Goal: Task Accomplishment & Management: Manage account settings

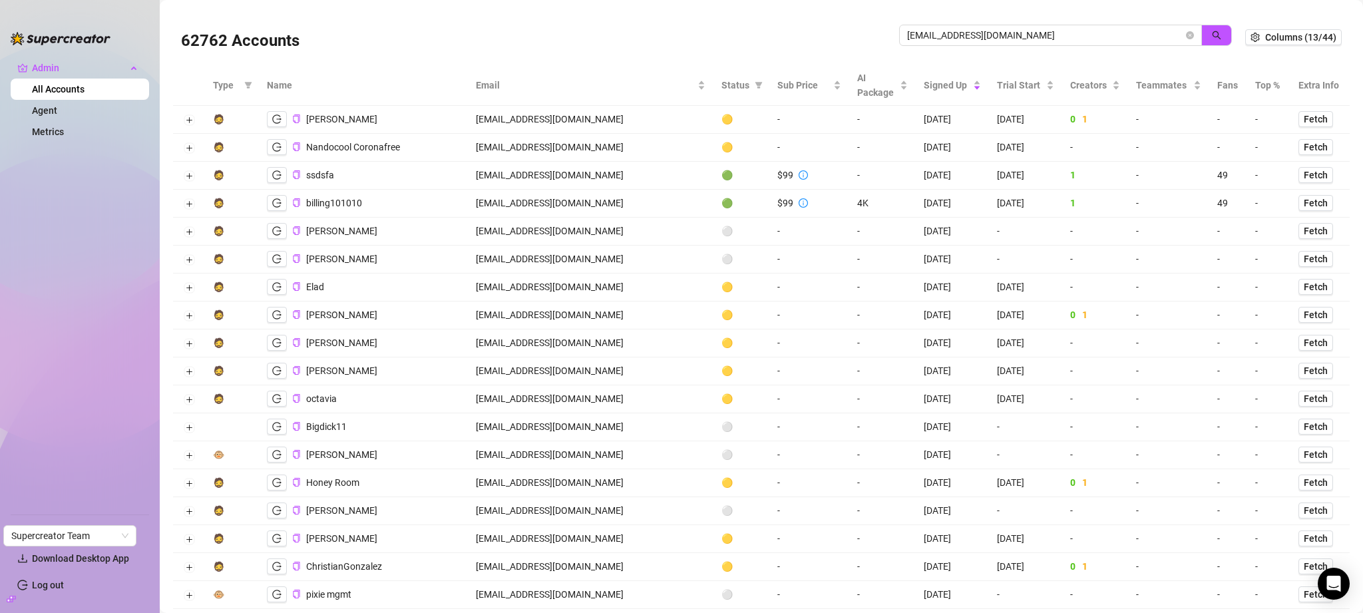
type input "[EMAIL_ADDRESS][DOMAIN_NAME]"
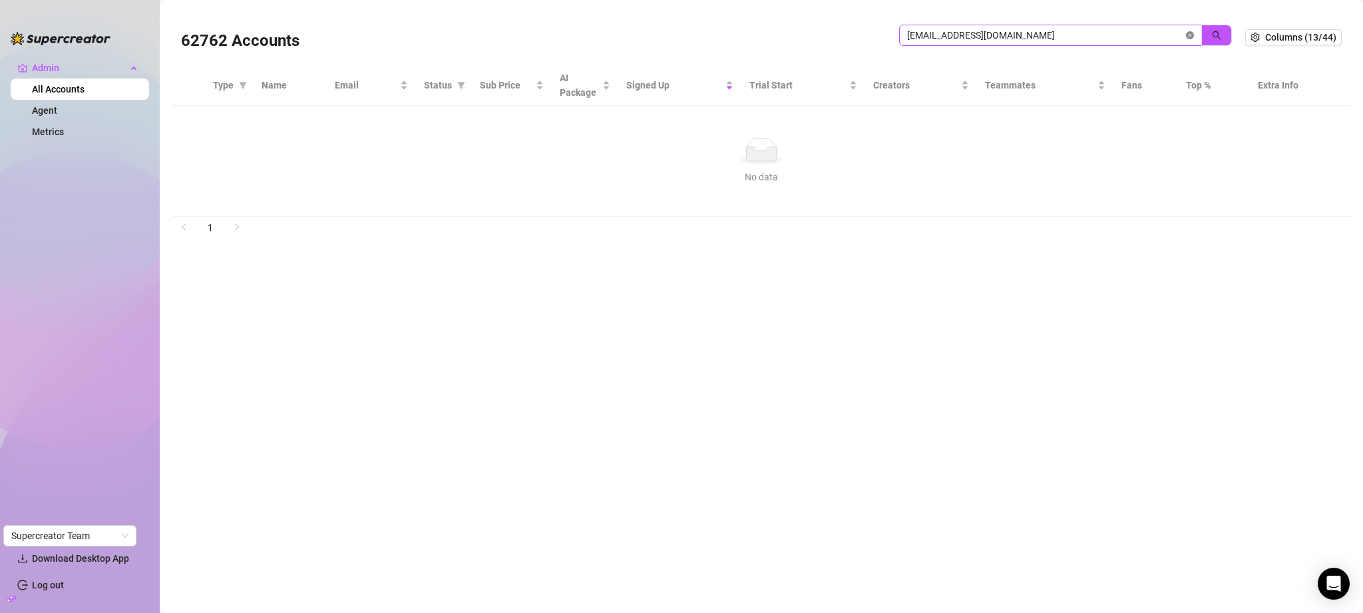
click at [1190, 36] on icon "close-circle" at bounding box center [1190, 35] width 8 height 8
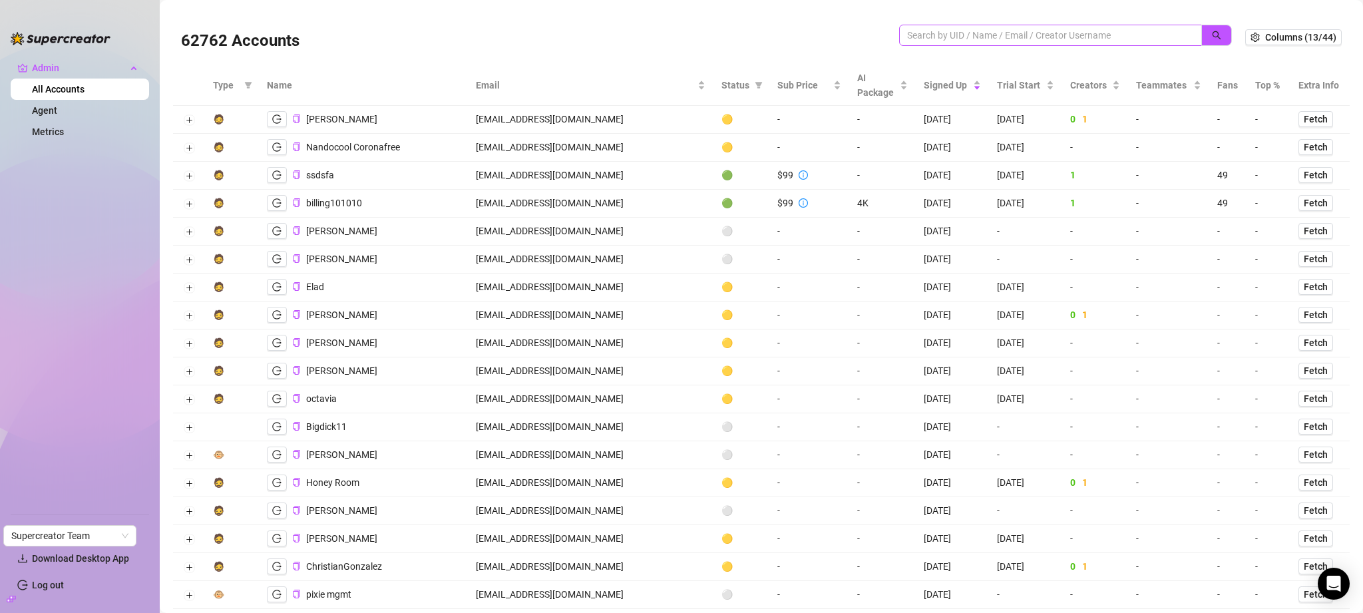
click at [1098, 51] on div at bounding box center [1065, 42] width 333 height 35
click at [1100, 41] on input "search" at bounding box center [1045, 35] width 276 height 15
paste input "[EMAIL_ADDRESS][DOMAIN_NAME]"
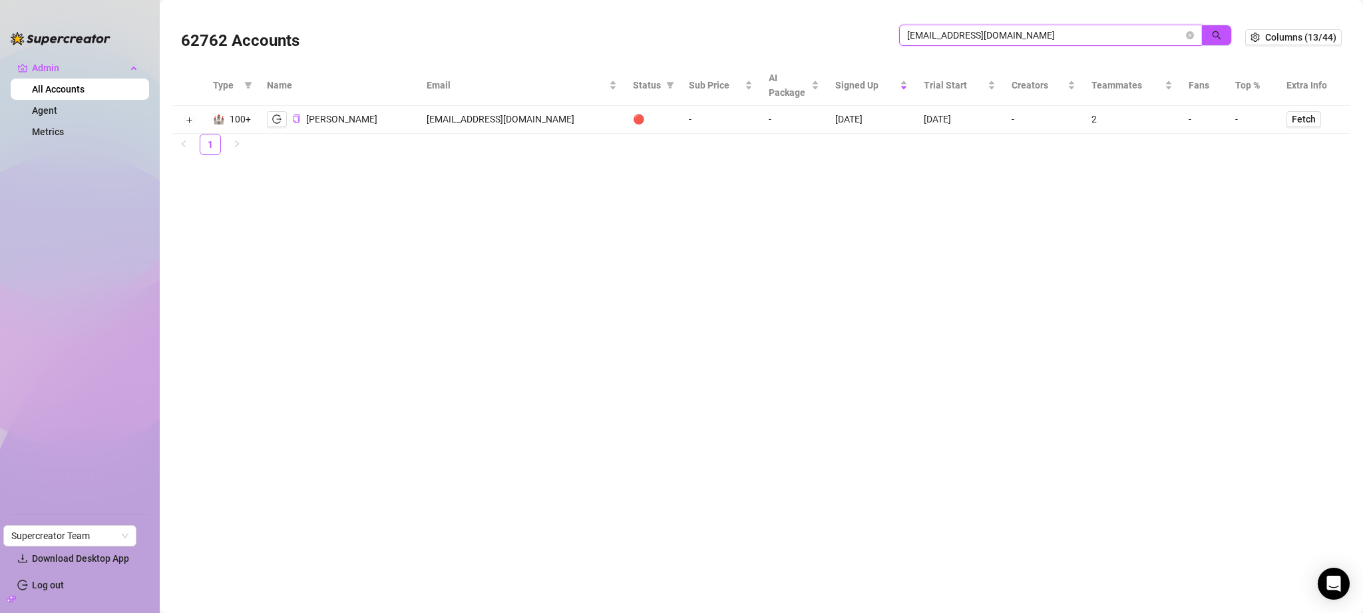
click at [974, 35] on input "[EMAIL_ADDRESS][DOMAIN_NAME]" at bounding box center [1045, 35] width 276 height 15
click at [974, 36] on input "[EMAIL_ADDRESS][DOMAIN_NAME]" at bounding box center [1045, 35] width 276 height 15
click at [973, 35] on input "[EMAIL_ADDRESS][DOMAIN_NAME]" at bounding box center [1045, 35] width 276 height 15
paste input "adamjc160300"
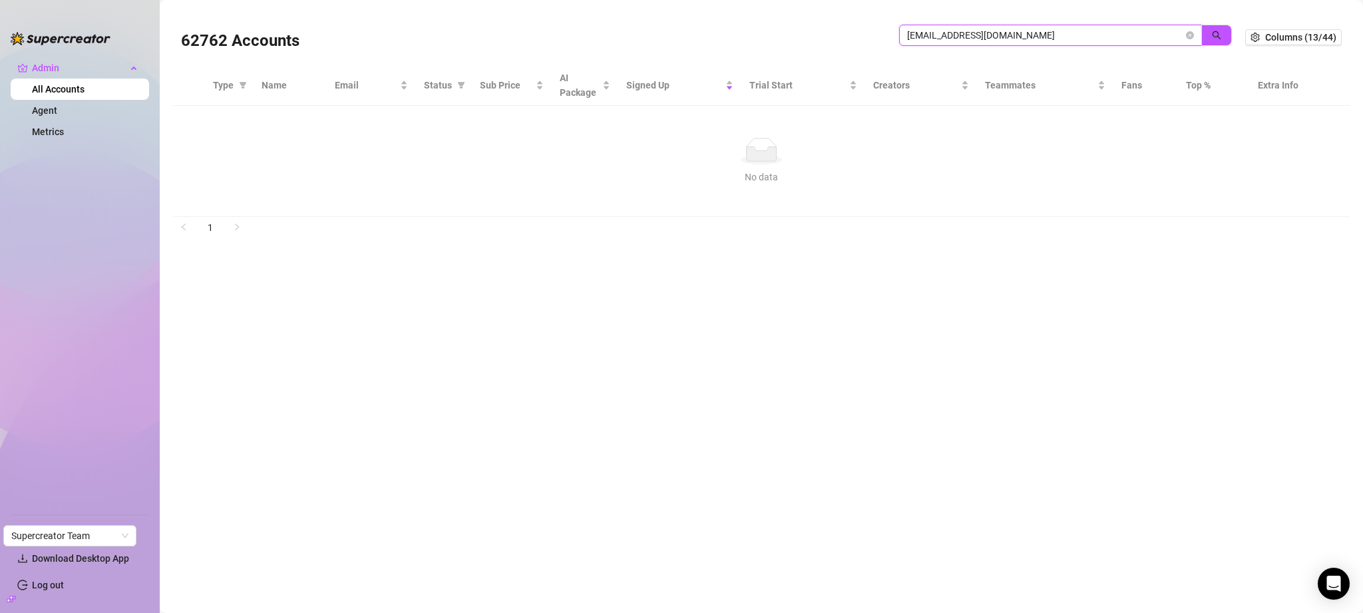
click at [974, 37] on input "[EMAIL_ADDRESS][DOMAIN_NAME]" at bounding box center [1045, 35] width 276 height 15
click at [973, 37] on input "[EMAIL_ADDRESS][DOMAIN_NAME]" at bounding box center [1045, 35] width 276 height 15
paste input "[DOMAIN_NAME]@hot"
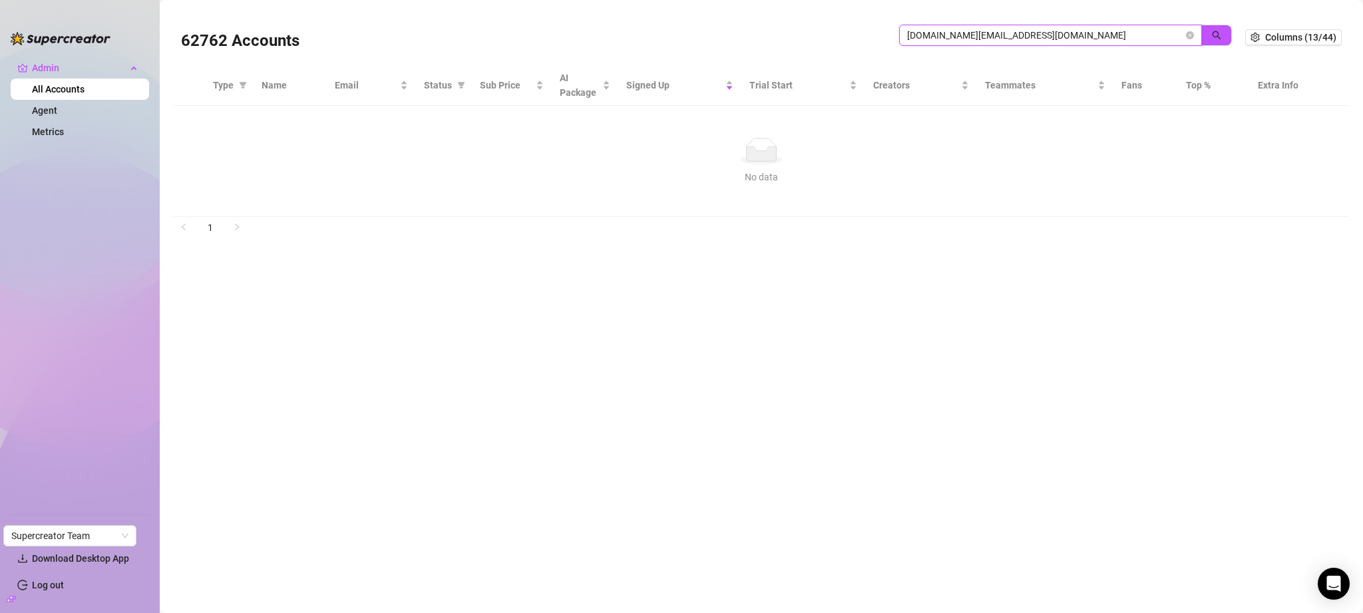
type input "[DOMAIN_NAME][EMAIL_ADDRESS][DOMAIN_NAME]"
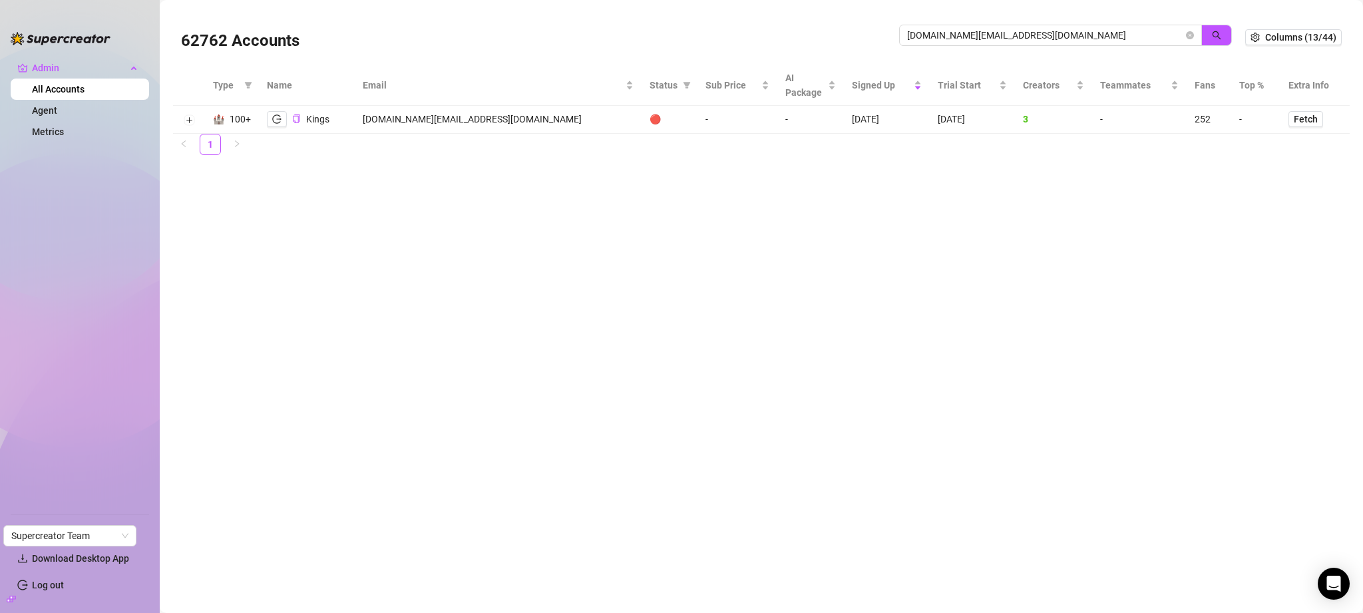
click at [747, 222] on main "62762 Accounts [DOMAIN_NAME][EMAIL_ADDRESS][DOMAIN_NAME] Columns (13/44) Type N…" at bounding box center [762, 306] width 1204 height 613
click at [1008, 27] on span "[DOMAIN_NAME][EMAIL_ADDRESS][DOMAIN_NAME]" at bounding box center [1050, 35] width 303 height 21
click at [1010, 28] on input "[DOMAIN_NAME][EMAIL_ADDRESS][DOMAIN_NAME]" at bounding box center [1045, 35] width 276 height 15
click at [1011, 29] on input "[DOMAIN_NAME][EMAIL_ADDRESS][DOMAIN_NAME]" at bounding box center [1045, 35] width 276 height 15
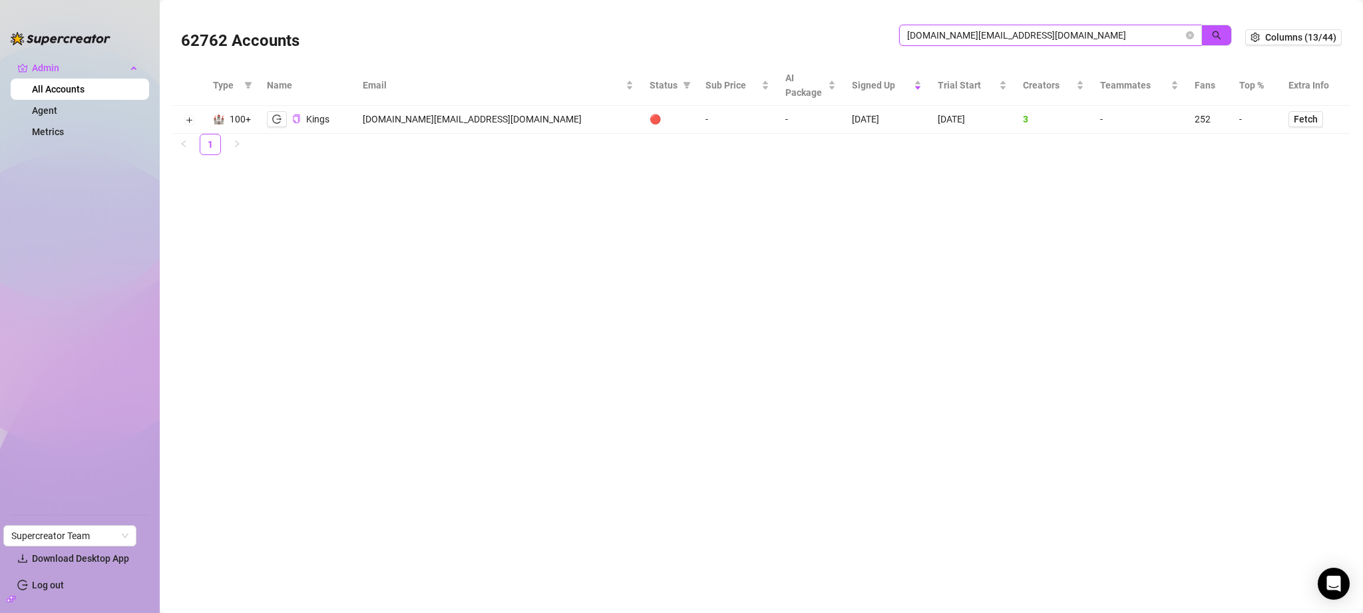
click at [1013, 30] on input "[DOMAIN_NAME][EMAIL_ADDRESS][DOMAIN_NAME]" at bounding box center [1045, 35] width 276 height 15
click at [1013, 31] on input "[DOMAIN_NAME][EMAIL_ADDRESS][DOMAIN_NAME]" at bounding box center [1045, 35] width 276 height 15
click at [1013, 32] on input "[DOMAIN_NAME][EMAIL_ADDRESS][DOMAIN_NAME]" at bounding box center [1045, 35] width 276 height 15
click at [278, 117] on icon "logout" at bounding box center [276, 119] width 9 height 9
click at [1188, 33] on icon "close-circle" at bounding box center [1190, 35] width 8 height 8
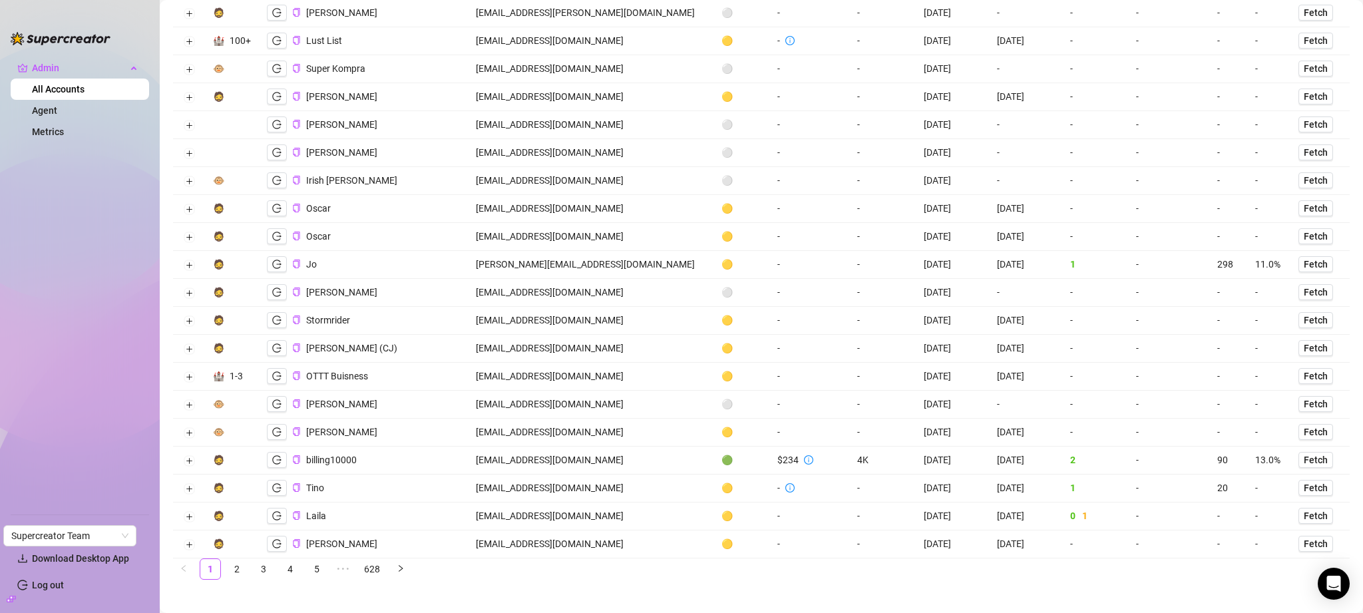
scroll to position [2350, 0]
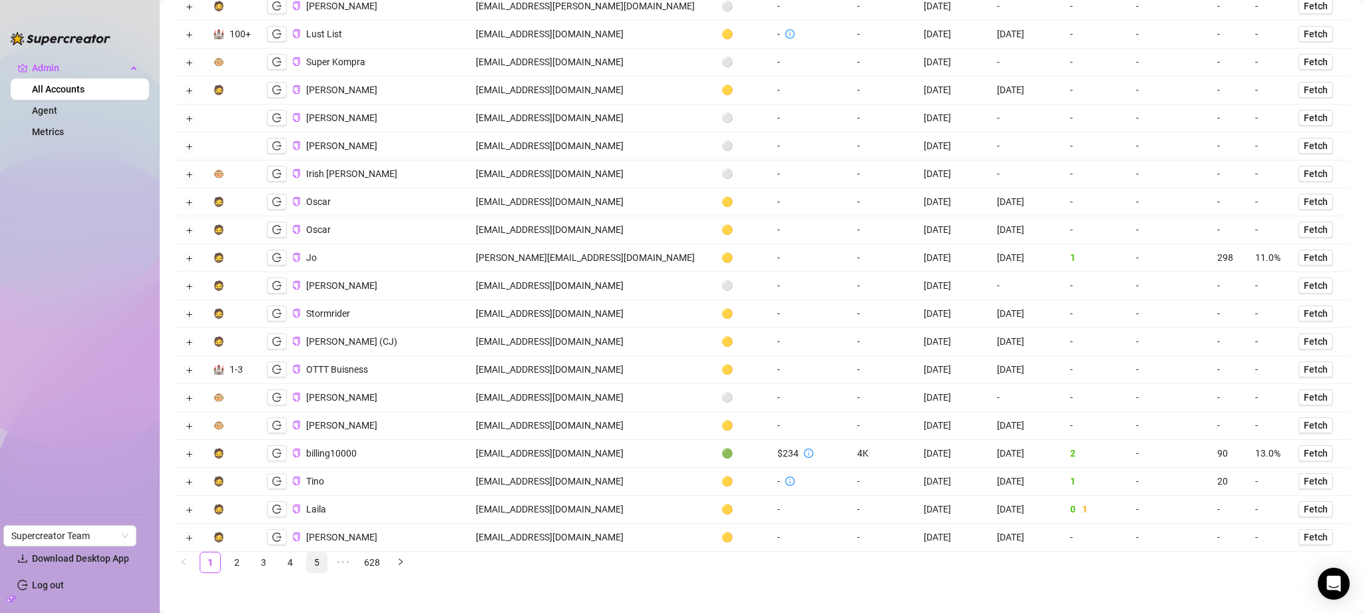
click at [316, 564] on link "5" at bounding box center [317, 563] width 20 height 20
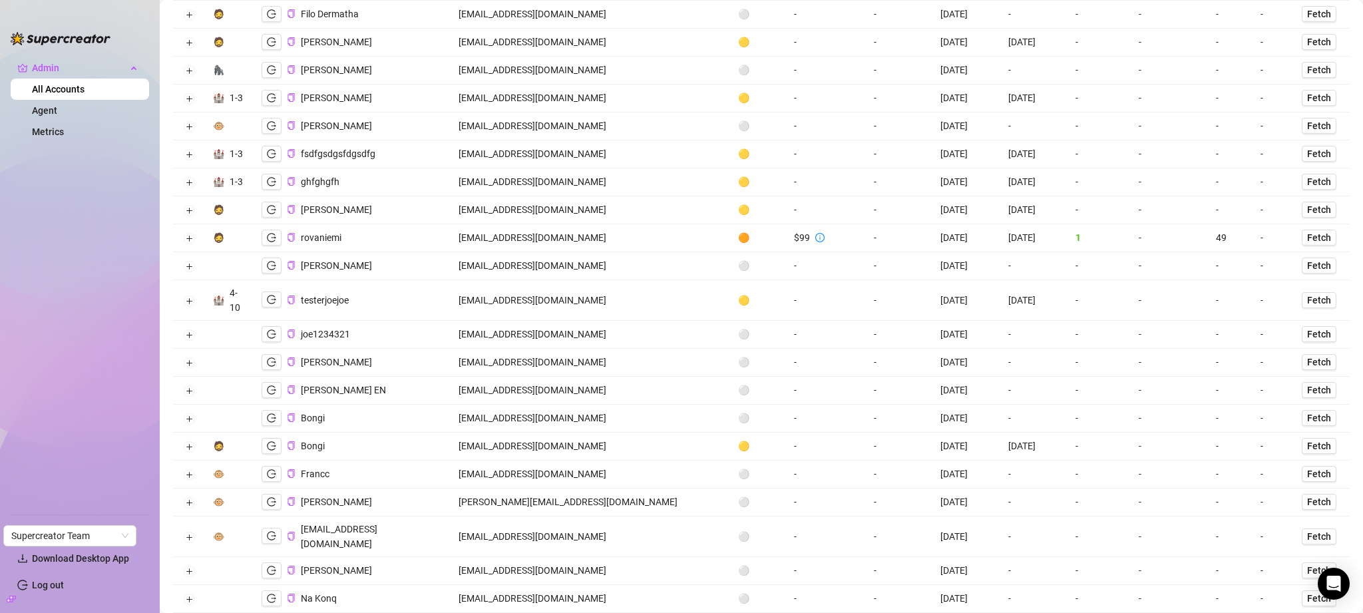
scroll to position [2388, 0]
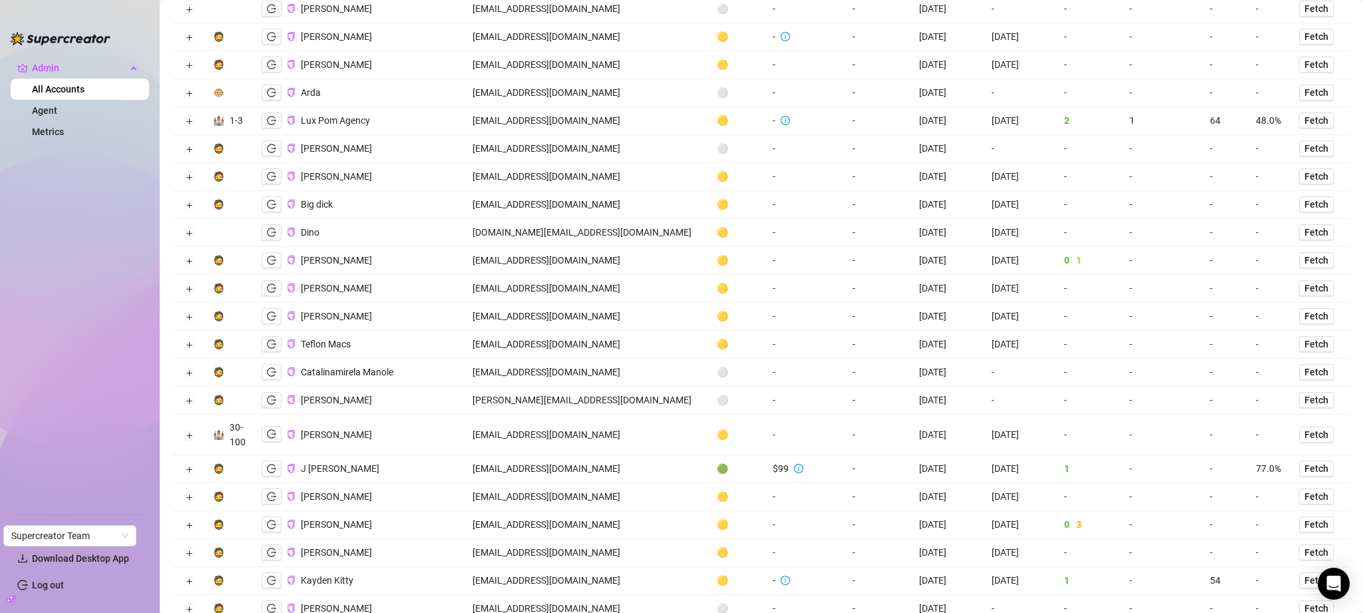
scroll to position [2375, 0]
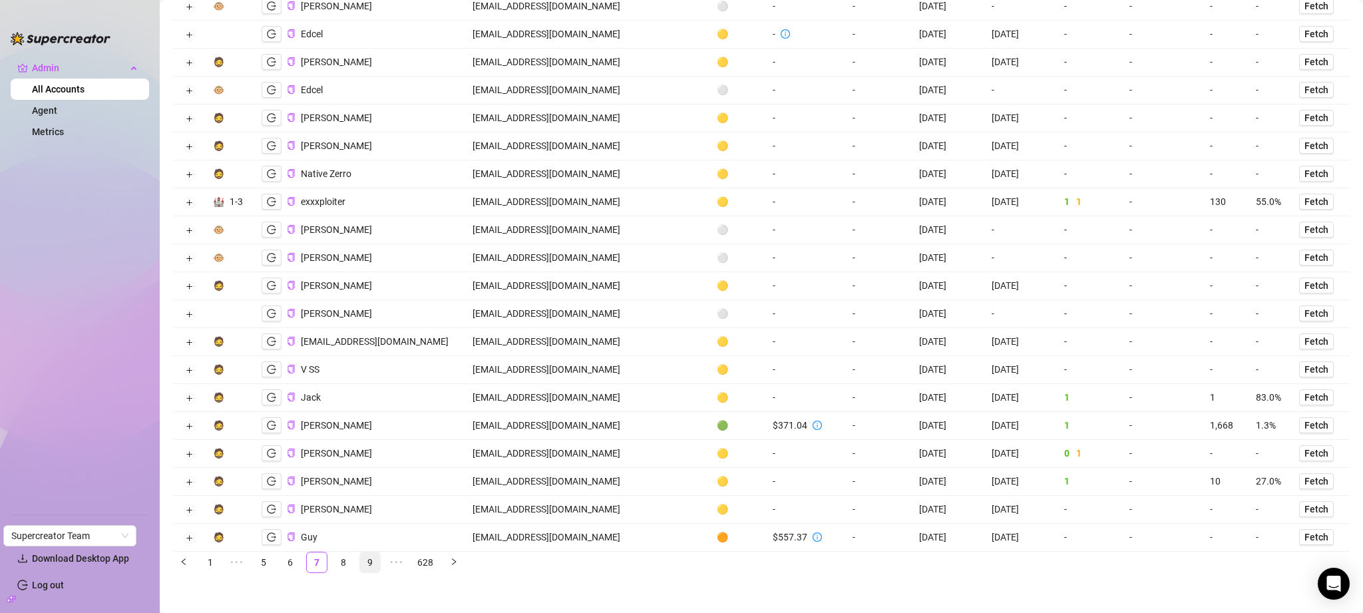
click at [364, 566] on link "9" at bounding box center [370, 563] width 20 height 20
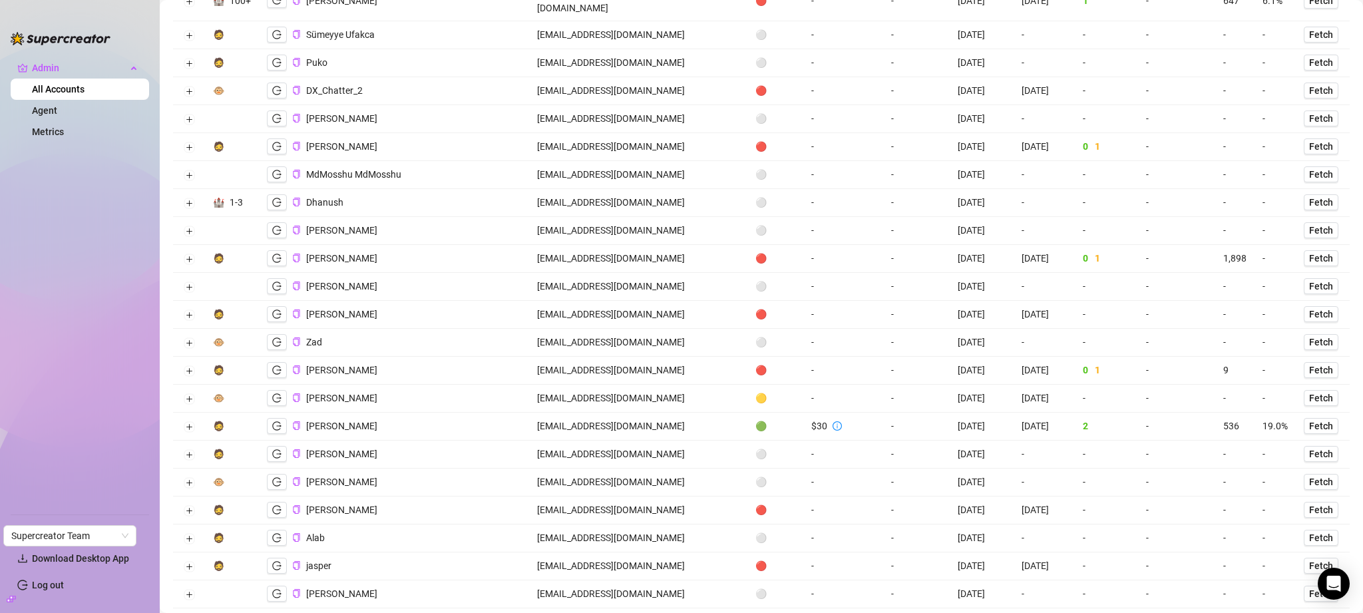
scroll to position [2363, 0]
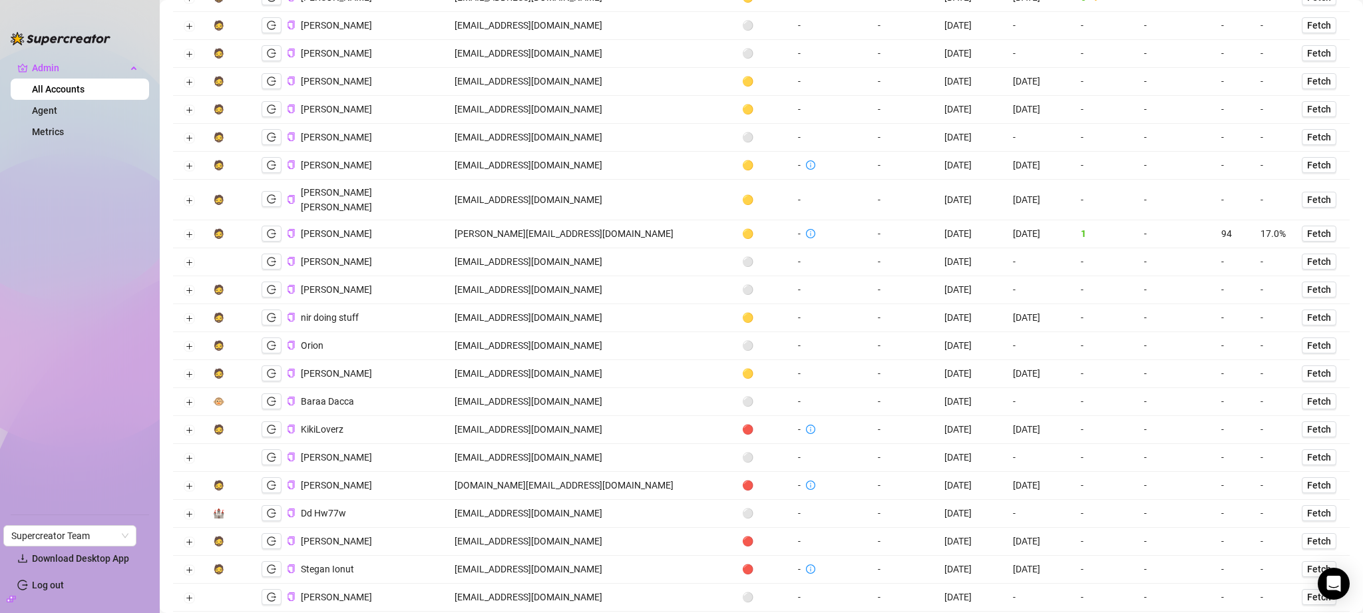
scroll to position [1068, 0]
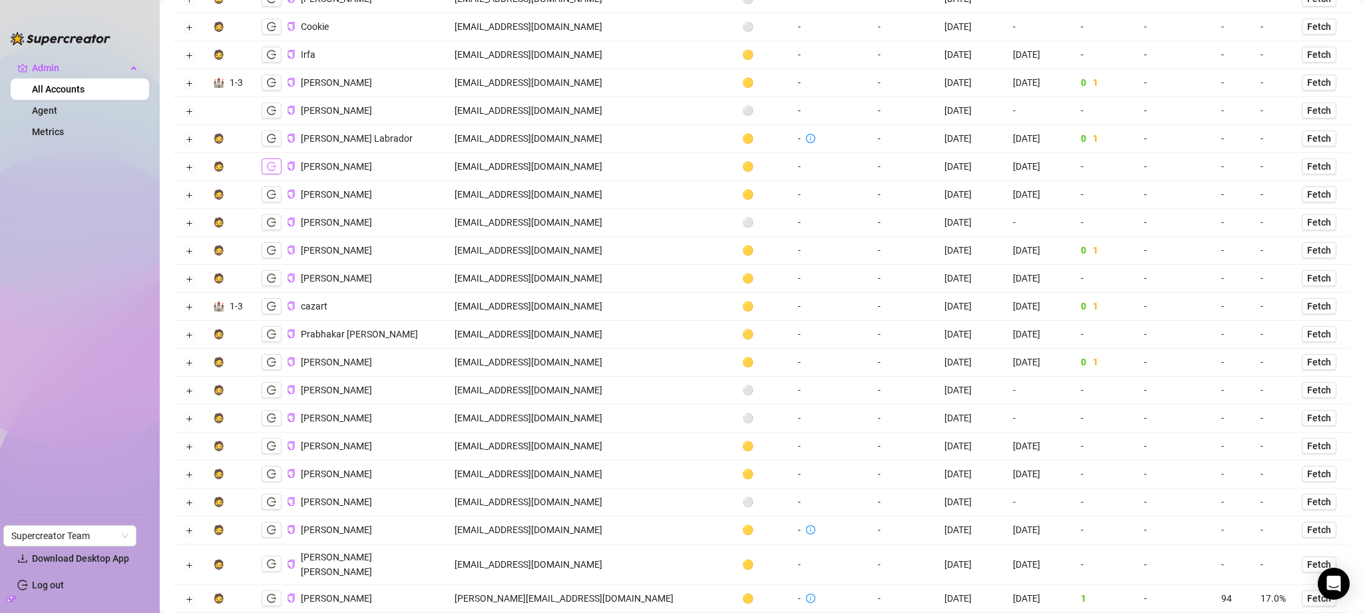
click at [274, 162] on icon "logout" at bounding box center [271, 166] width 9 height 9
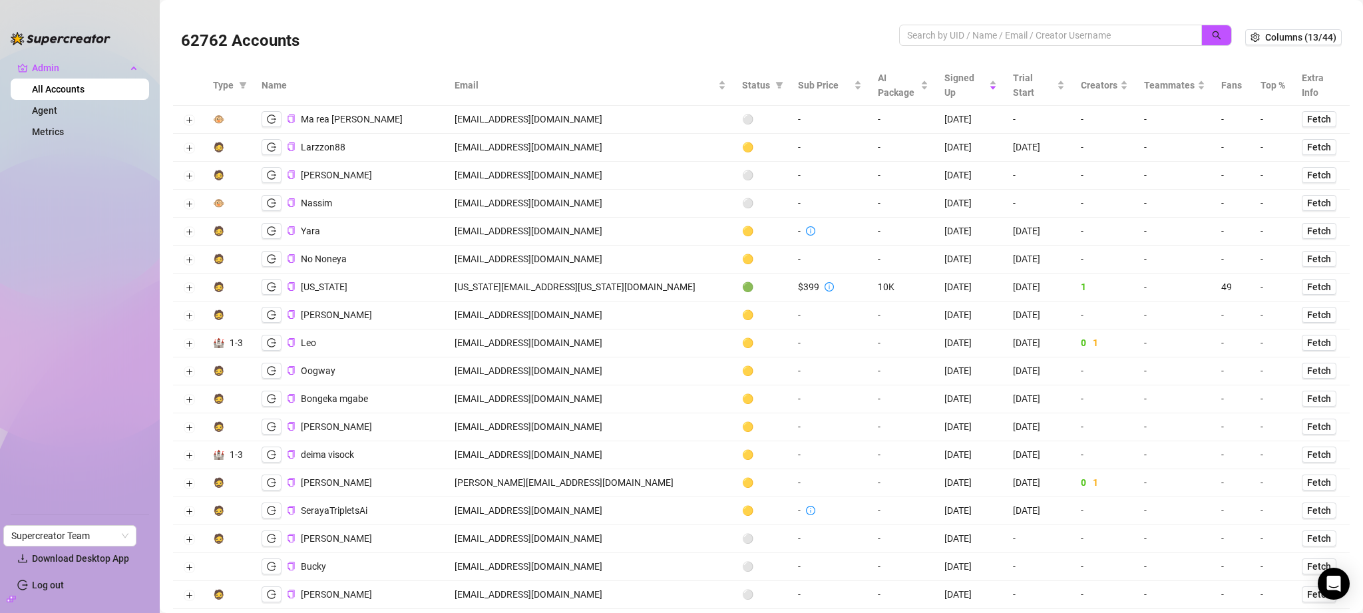
scroll to position [3, 0]
